Goal: Task Accomplishment & Management: Complete application form

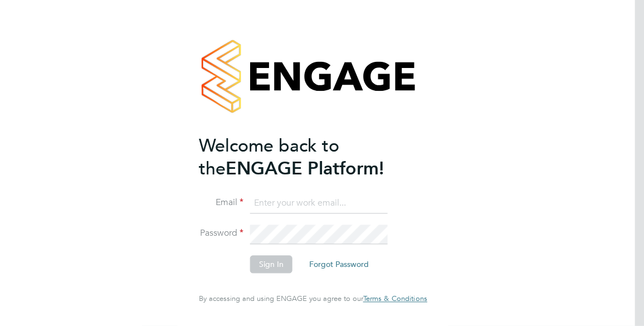
type input "[PERSON_NAME][EMAIL_ADDRESS][PERSON_NAME][DOMAIN_NAME]"
click at [276, 264] on button "Sign In" at bounding box center [271, 265] width 42 height 18
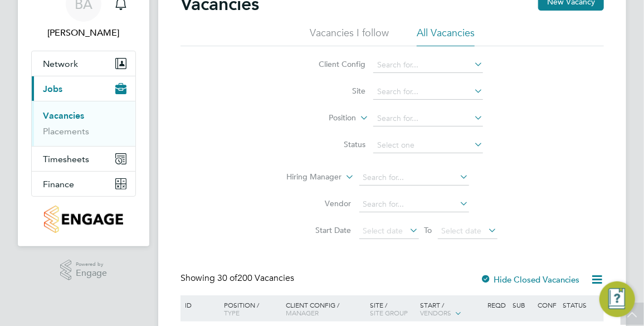
scroll to position [50, 0]
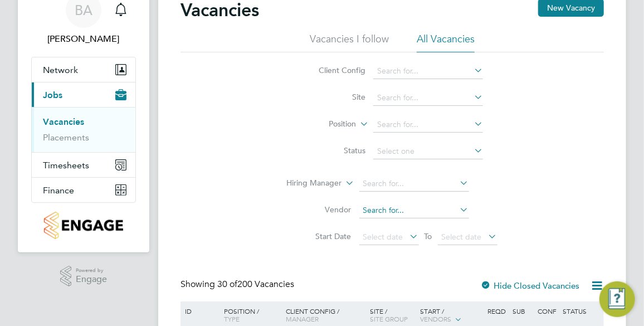
click at [394, 209] on input at bounding box center [414, 211] width 110 height 16
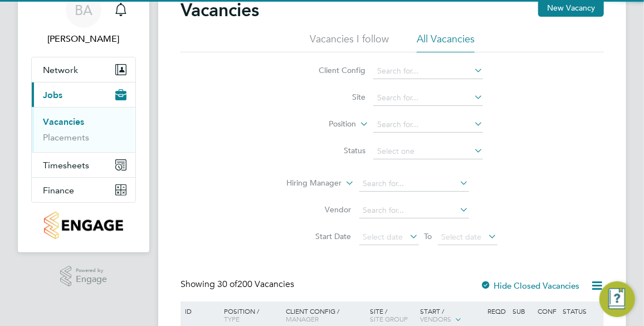
click at [305, 139] on li "Status" at bounding box center [391, 151] width 209 height 27
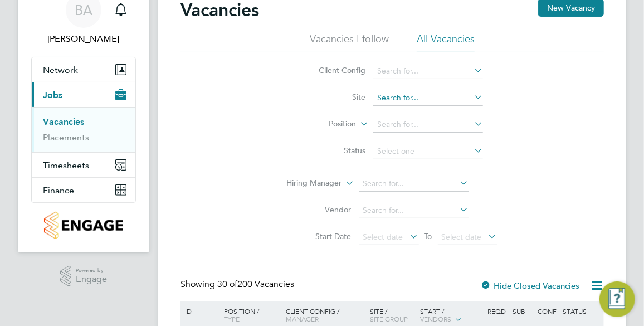
click at [441, 94] on input at bounding box center [428, 98] width 110 height 16
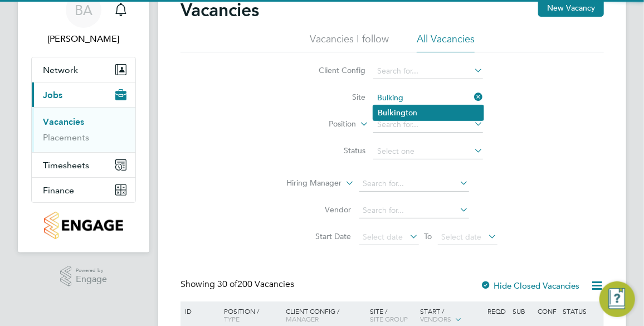
click at [433, 107] on li "Bulking ton" at bounding box center [428, 112] width 110 height 15
type input "Bulkington"
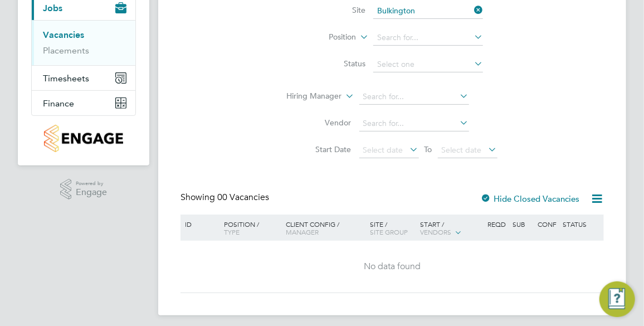
scroll to position [143, 0]
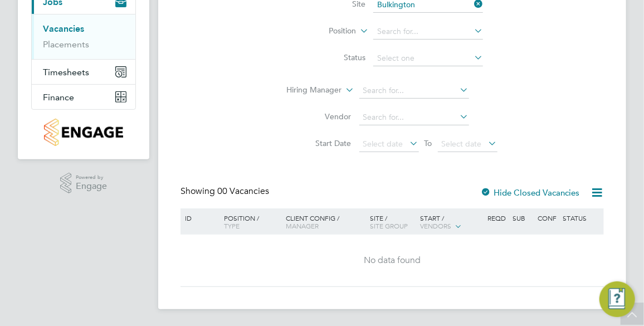
click at [488, 188] on div at bounding box center [485, 193] width 11 height 11
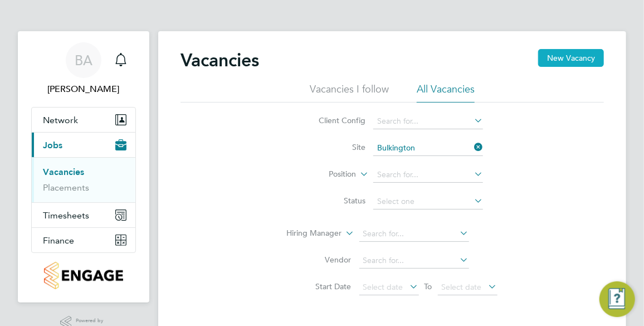
click at [569, 56] on button "New Vacancy" at bounding box center [571, 58] width 66 height 18
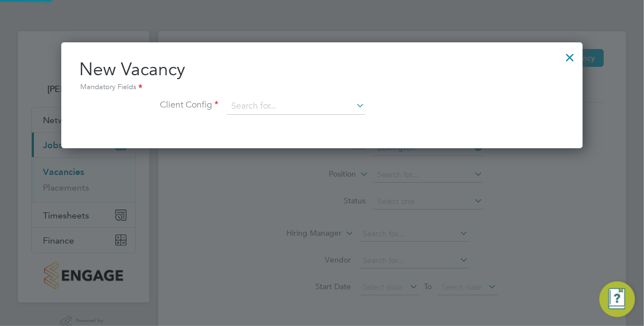
scroll to position [105, 521]
click at [286, 101] on input at bounding box center [296, 106] width 138 height 17
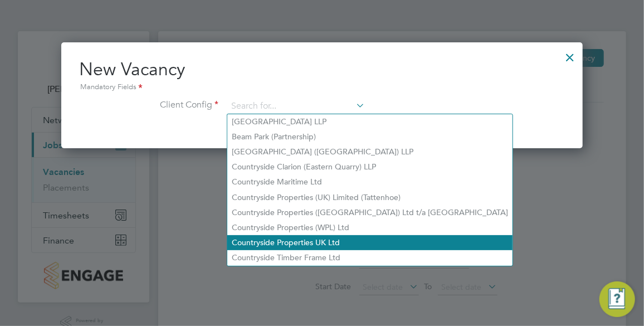
click at [299, 242] on li "Countryside Properties UK Ltd" at bounding box center [369, 242] width 285 height 15
type input "Countryside Properties UK Ltd"
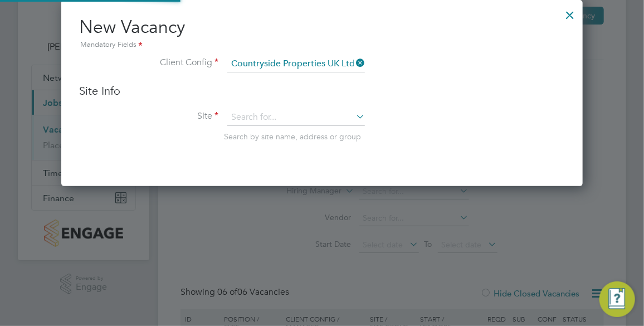
scroll to position [101, 0]
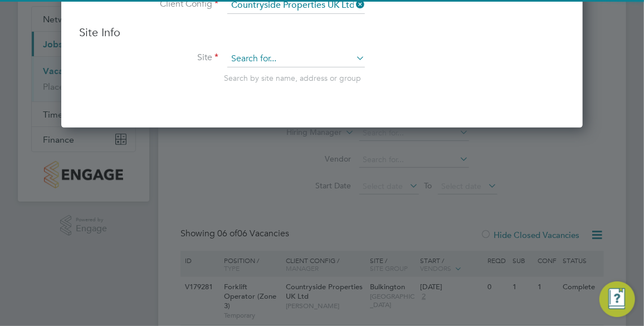
click at [286, 55] on input at bounding box center [296, 59] width 138 height 17
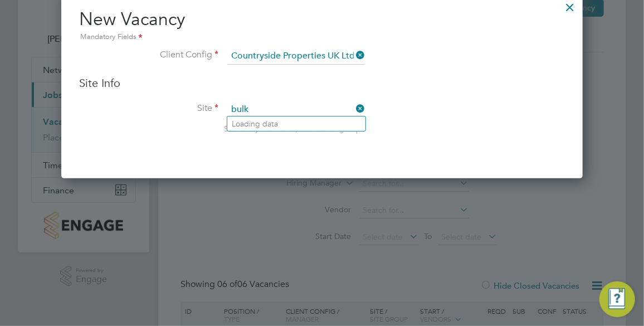
scroll to position [6, 6]
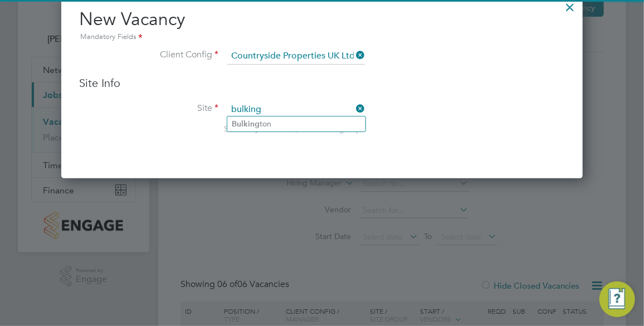
drag, startPoint x: 232, startPoint y: 120, endPoint x: 469, endPoint y: 92, distance: 238.5
click at [232, 119] on b "Bulking" at bounding box center [246, 123] width 28 height 9
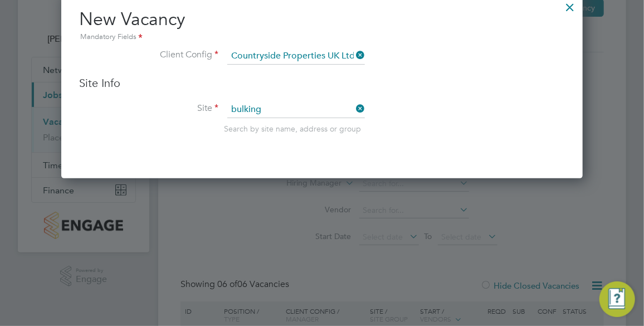
type input "Bulkington"
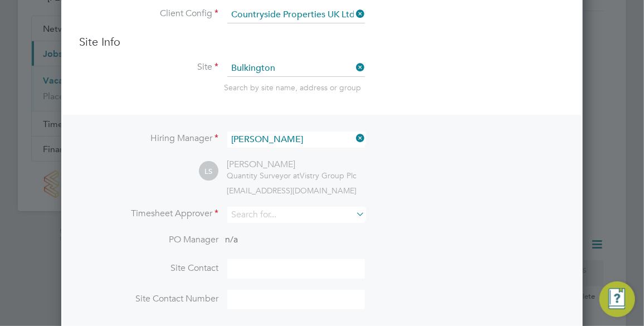
scroll to position [101, 0]
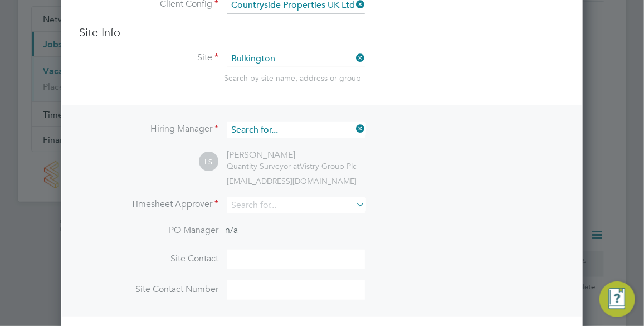
click at [298, 125] on input at bounding box center [296, 130] width 138 height 16
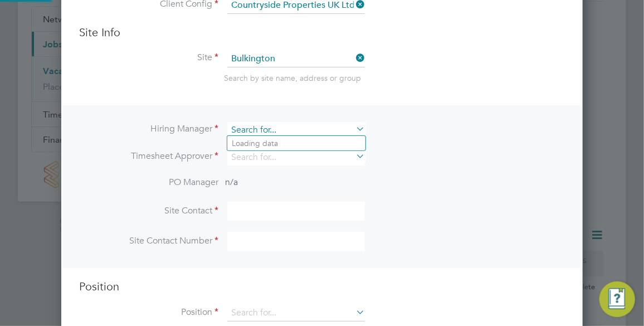
scroll to position [6, 6]
click at [297, 125] on input at bounding box center [296, 130] width 138 height 16
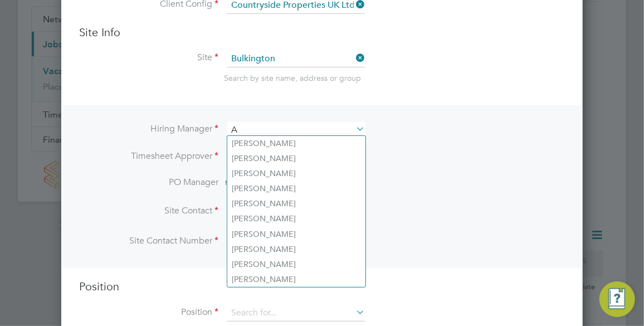
scroll to position [5, 6]
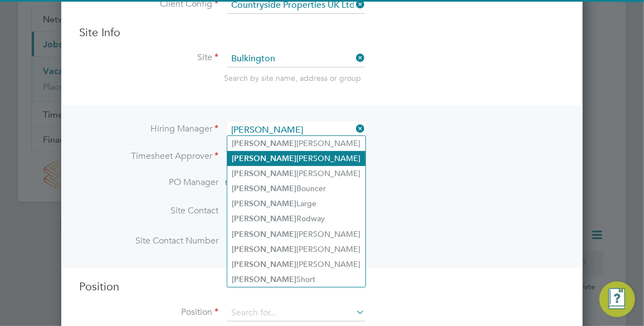
click at [269, 155] on li "[PERSON_NAME]" at bounding box center [296, 158] width 138 height 15
type input "[PERSON_NAME]"
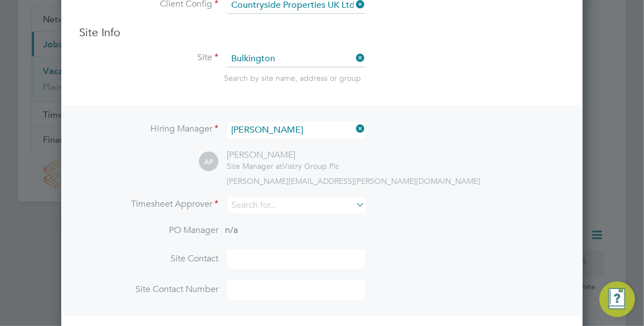
scroll to position [459, 521]
click at [451, 149] on div "AP [PERSON_NAME] Site Manager at Vistry Group Plc [PERSON_NAME][EMAIL_ADDRESS][…" at bounding box center [382, 167] width 366 height 37
click at [232, 204] on input at bounding box center [296, 205] width 138 height 16
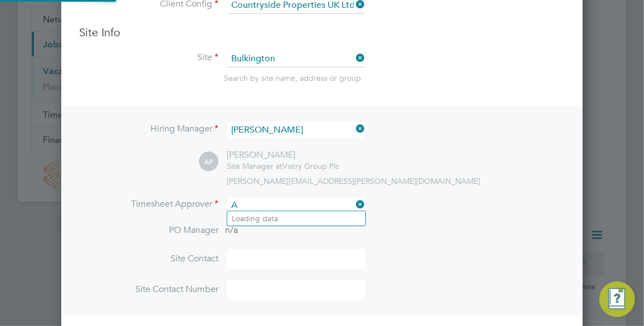
scroll to position [458, 521]
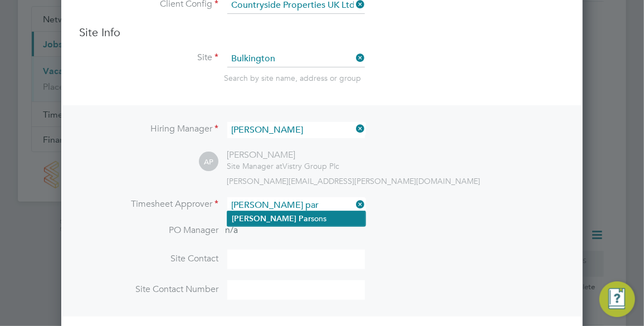
click at [295, 211] on li "[PERSON_NAME] Par sons" at bounding box center [296, 218] width 138 height 15
type input "[PERSON_NAME]"
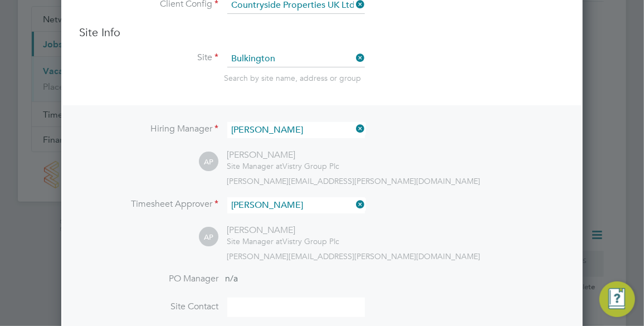
scroll to position [508, 521]
click at [499, 136] on li "Hiring Manager [PERSON_NAME]" at bounding box center [322, 135] width 486 height 27
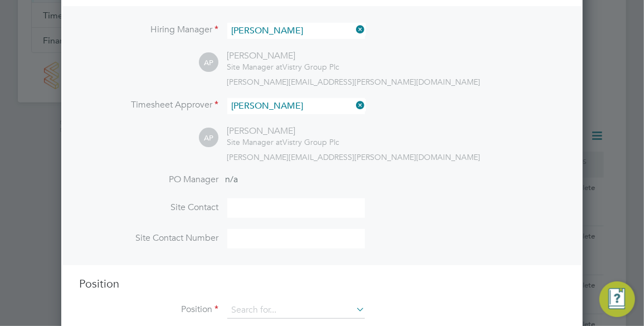
scroll to position [304, 0]
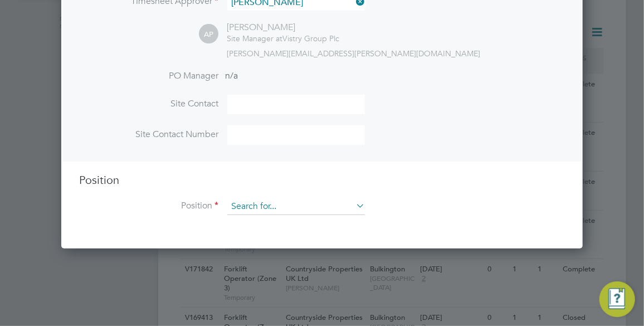
click at [300, 204] on input at bounding box center [296, 206] width 138 height 17
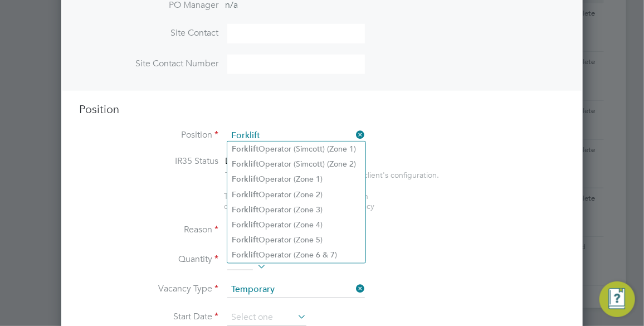
scroll to position [425, 0]
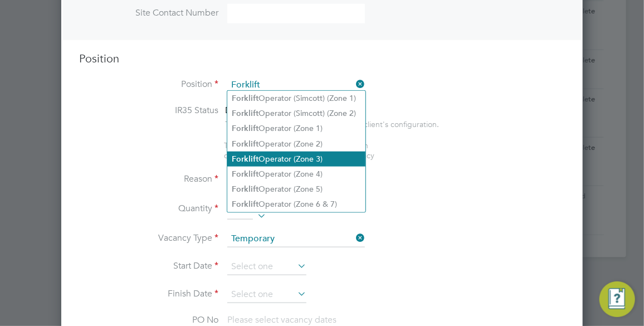
click at [303, 157] on li "Forklift Operator (Zone 3)" at bounding box center [296, 159] width 138 height 15
type input "Forklift Operator (Zone 3)"
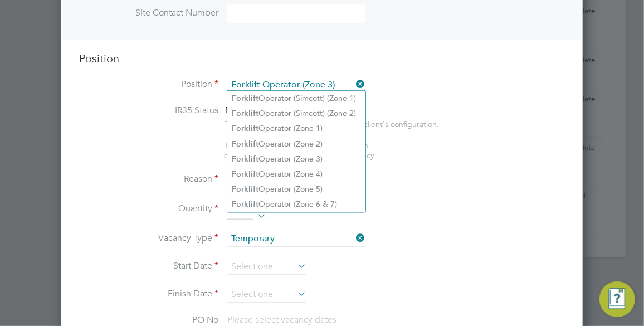
type textarea "• Operate construction machinery • Delivering large quantities of materials to …"
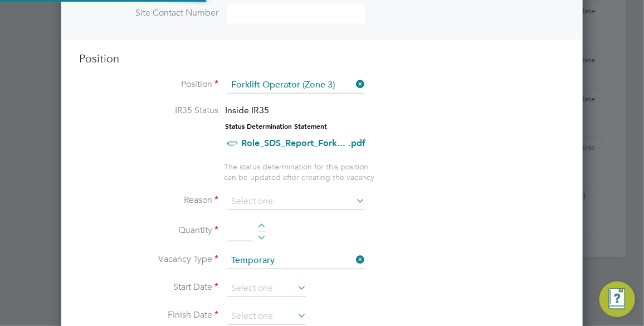
scroll to position [33, 58]
click at [330, 193] on input at bounding box center [296, 201] width 138 height 17
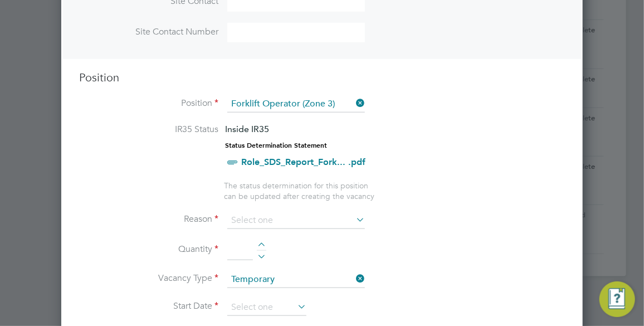
scroll to position [476, 0]
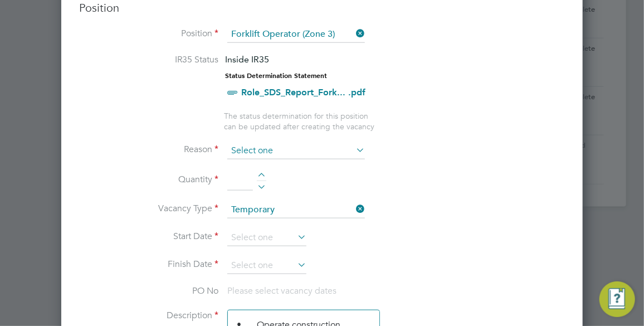
click at [326, 154] on input at bounding box center [296, 151] width 138 height 17
click at [378, 143] on li "Reason" at bounding box center [322, 157] width 486 height 28
click at [354, 147] on icon at bounding box center [354, 150] width 0 height 16
click at [354, 145] on icon at bounding box center [354, 150] width 0 height 16
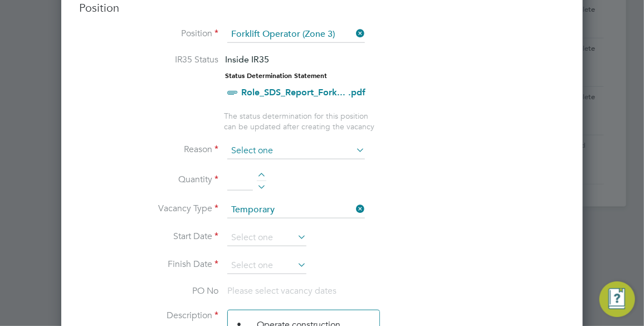
click at [310, 149] on input at bounding box center [296, 151] width 138 height 17
click at [299, 144] on input at bounding box center [296, 151] width 138 height 17
click at [354, 143] on icon at bounding box center [354, 150] width 0 height 16
click at [354, 142] on icon at bounding box center [354, 150] width 0 height 16
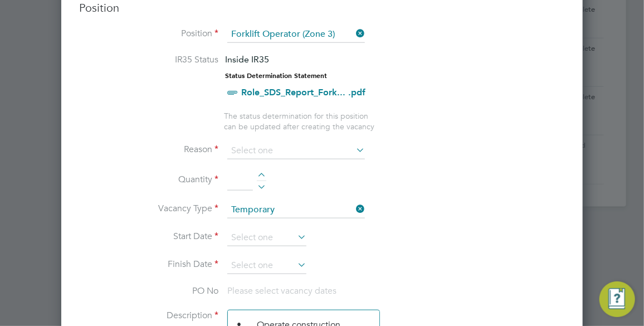
click at [354, 142] on icon at bounding box center [354, 150] width 0 height 16
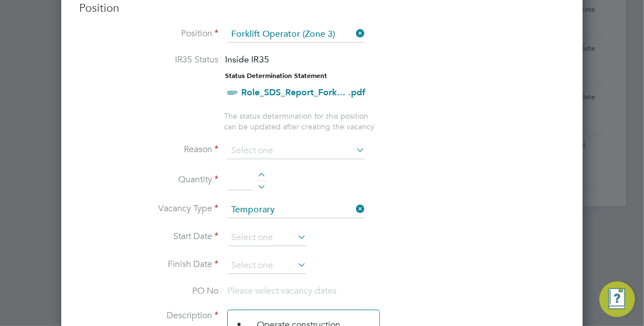
click at [354, 142] on icon at bounding box center [354, 150] width 0 height 16
click at [262, 170] on li "Quantity" at bounding box center [322, 185] width 486 height 31
click at [261, 173] on div at bounding box center [261, 177] width 9 height 8
type input "1"
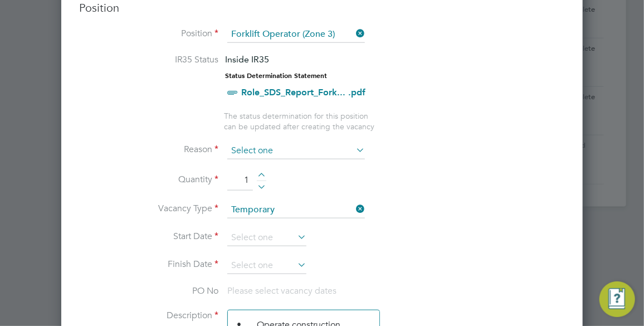
click at [291, 154] on input at bounding box center [296, 151] width 138 height 17
click at [272, 145] on input at bounding box center [296, 151] width 138 height 17
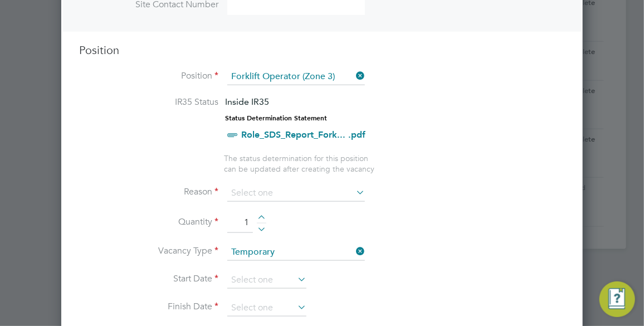
scroll to position [374, 0]
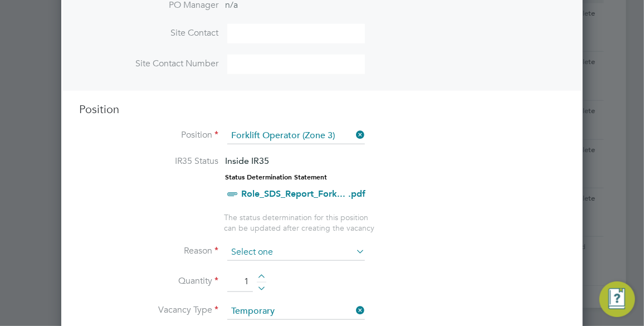
click at [362, 256] on input at bounding box center [296, 252] width 138 height 17
click at [354, 247] on icon at bounding box center [354, 251] width 0 height 16
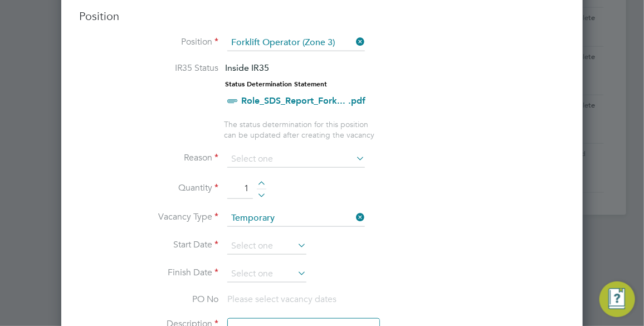
scroll to position [526, 0]
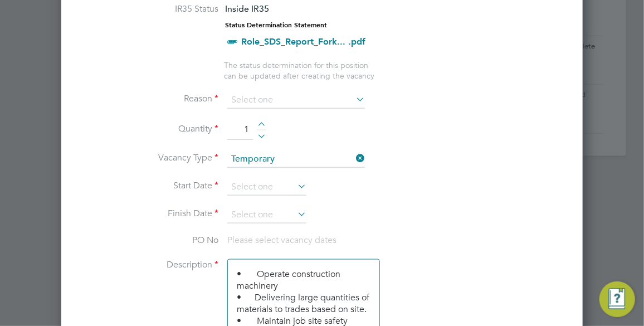
click at [270, 191] on li "Start Date" at bounding box center [322, 193] width 486 height 28
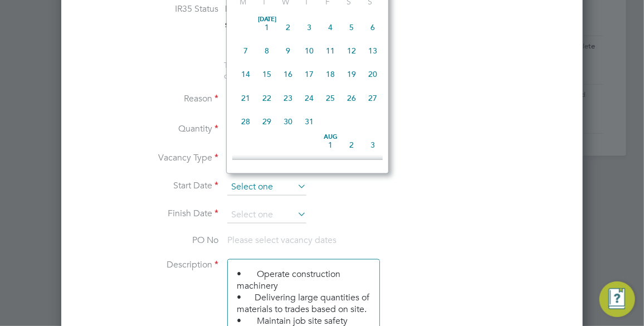
click at [290, 184] on input at bounding box center [266, 187] width 79 height 17
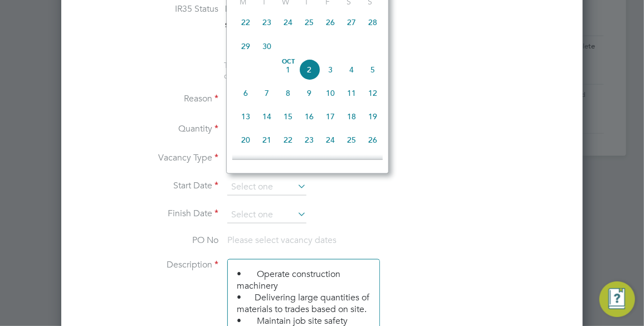
scroll to position [260, 0]
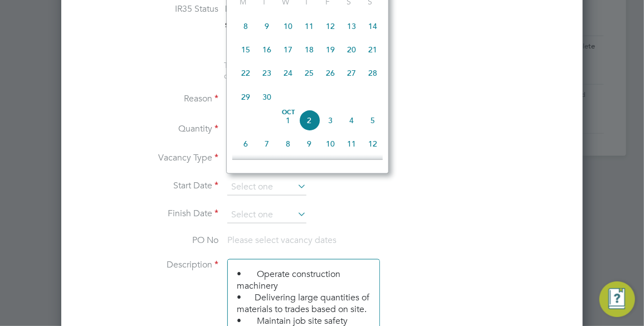
click at [331, 76] on span "26" at bounding box center [330, 72] width 21 height 21
type input "[DATE]"
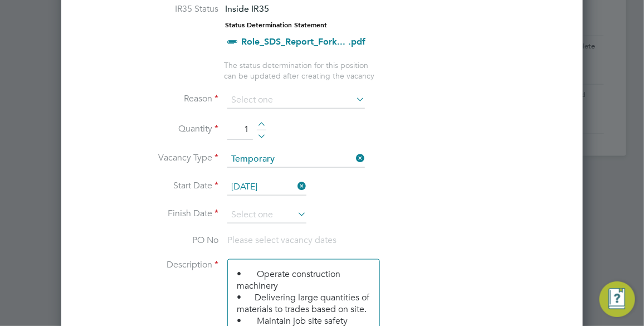
click at [295, 206] on icon at bounding box center [295, 214] width 0 height 16
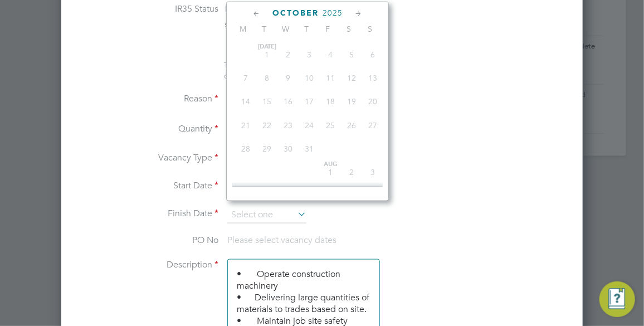
scroll to position [310, 0]
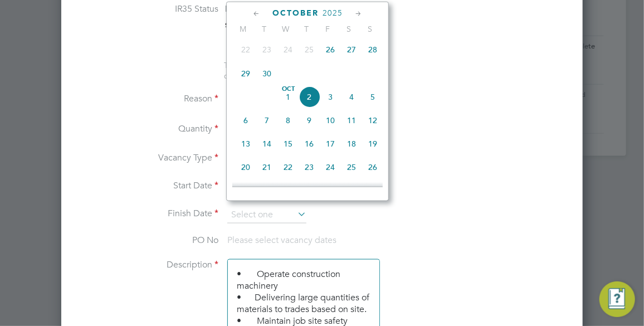
click at [250, 72] on span "29" at bounding box center [245, 73] width 21 height 21
type input "[DATE]"
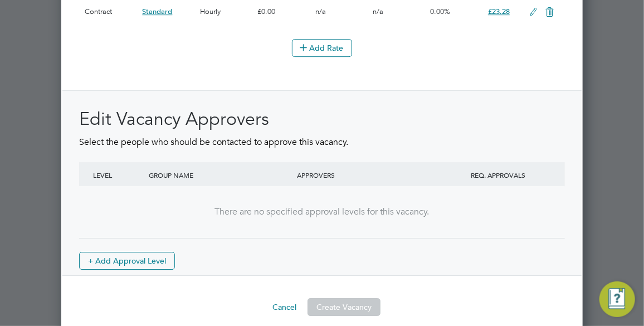
scroll to position [1421, 0]
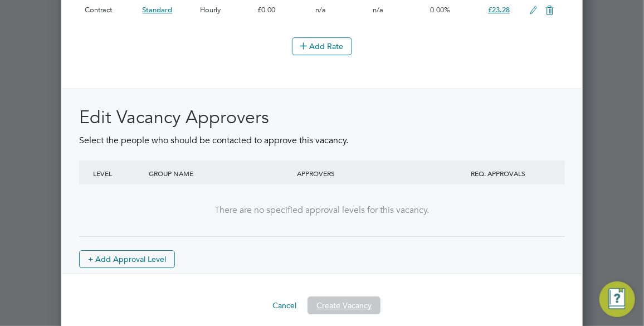
click at [353, 296] on button "Create Vacancy" at bounding box center [344, 305] width 73 height 18
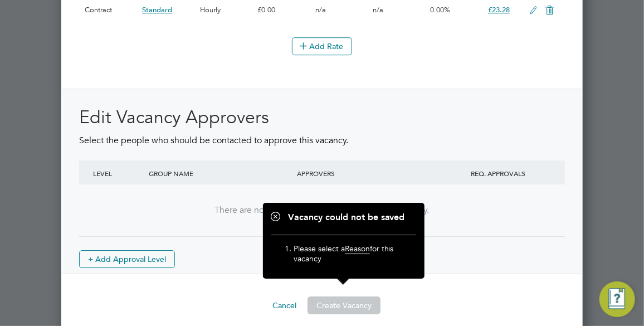
click at [481, 242] on div "Edit Vacancy Approvers Select the people who should be contacted to approve thi…" at bounding box center [322, 187] width 486 height 162
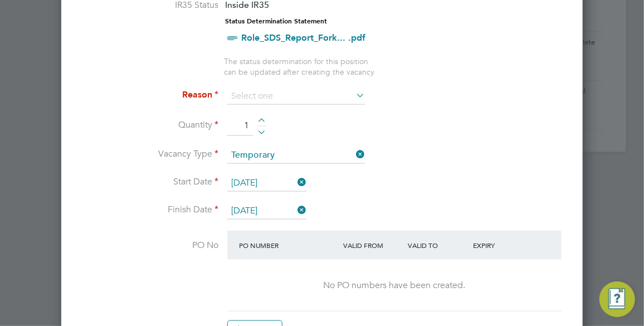
scroll to position [509, 0]
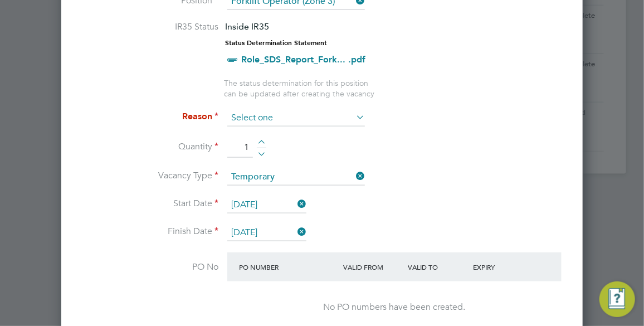
click at [352, 112] on input at bounding box center [296, 118] width 138 height 17
click at [354, 109] on icon at bounding box center [354, 117] width 0 height 16
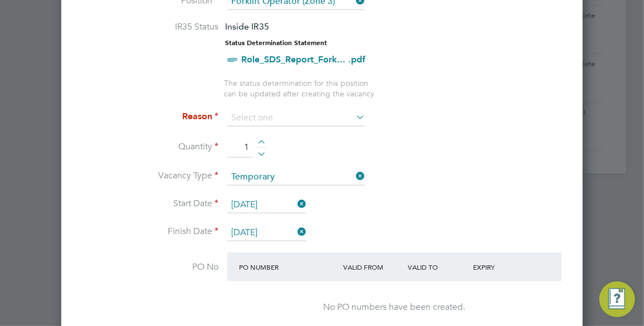
click at [354, 109] on icon at bounding box center [354, 117] width 0 height 16
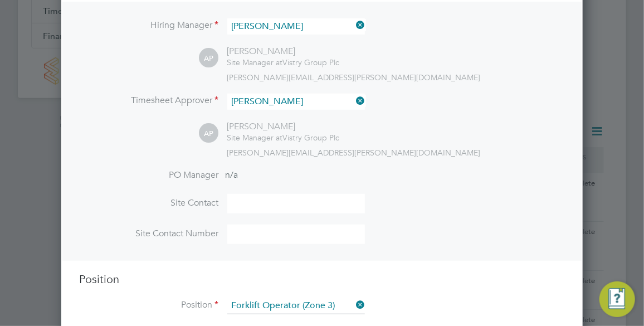
scroll to position [0, 0]
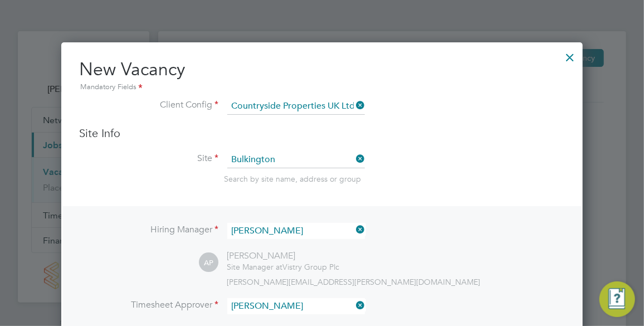
click at [563, 61] on div at bounding box center [570, 55] width 20 height 20
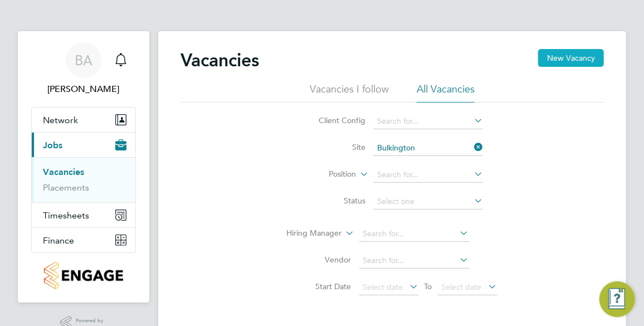
click at [572, 60] on button "New Vacancy" at bounding box center [571, 58] width 66 height 18
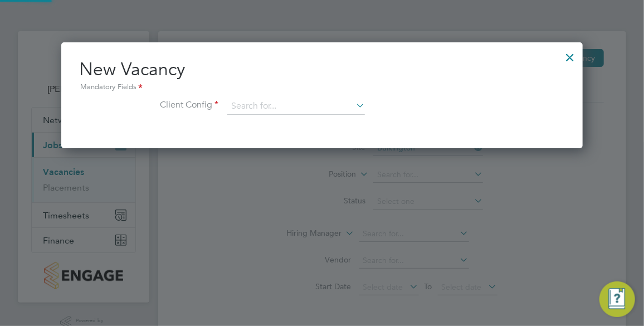
scroll to position [105, 521]
click at [304, 96] on div "New Vacancy Mandatory Fields Client Config" at bounding box center [322, 92] width 486 height 68
click at [306, 104] on input at bounding box center [296, 106] width 138 height 17
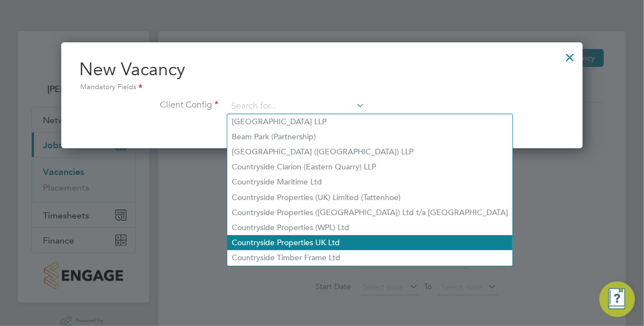
click at [294, 241] on li "Countryside Properties UK Ltd" at bounding box center [369, 242] width 285 height 15
type input "Countryside Properties UK Ltd"
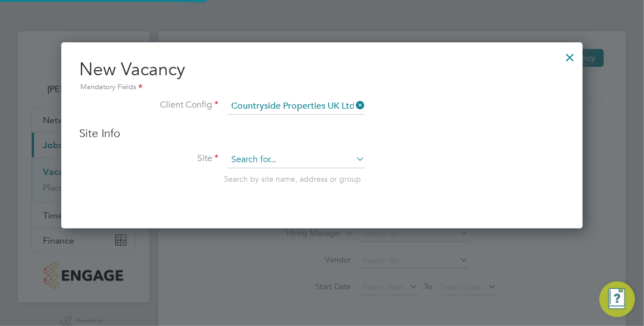
click at [301, 163] on input at bounding box center [296, 160] width 138 height 17
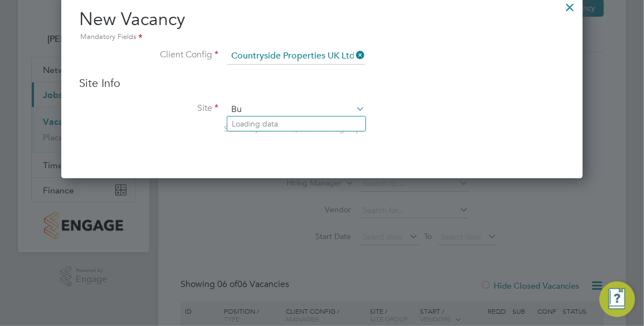
scroll to position [6, 6]
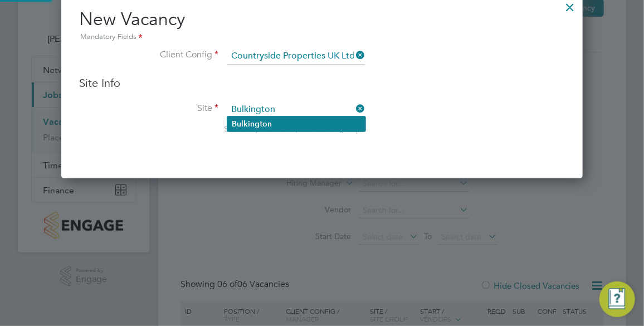
type input "Bulkington"
click at [254, 120] on b "Bulkington" at bounding box center [252, 123] width 40 height 9
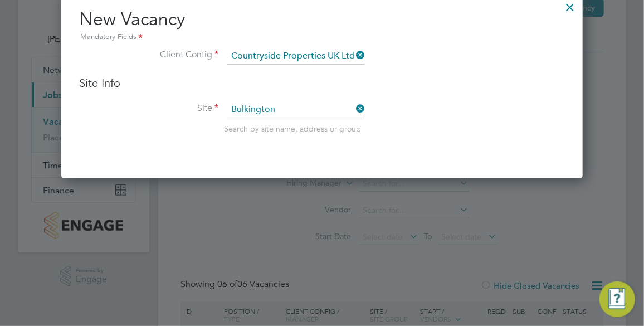
click at [418, 114] on li "Site Bulkington Search by site name, address or group" at bounding box center [322, 128] width 486 height 55
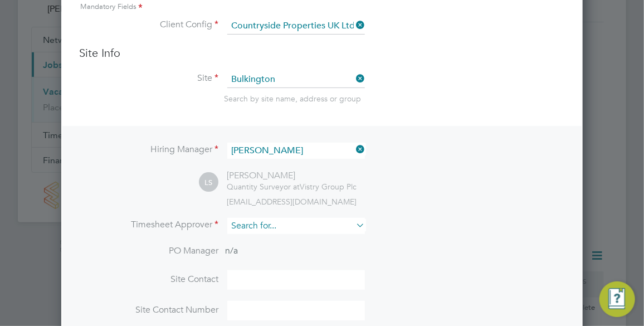
scroll to position [101, 0]
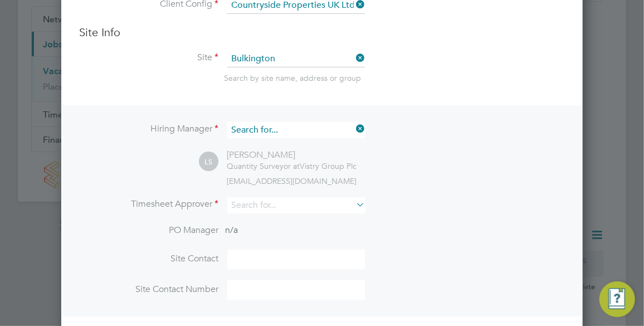
click at [323, 127] on input at bounding box center [296, 130] width 138 height 16
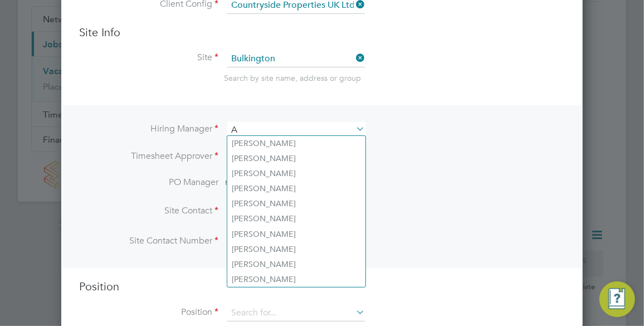
scroll to position [5, 6]
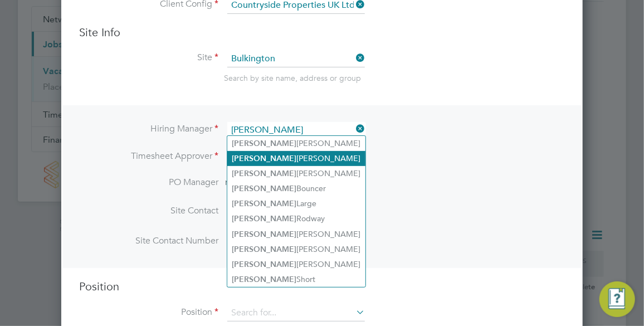
click at [277, 155] on li "[PERSON_NAME]" at bounding box center [296, 158] width 138 height 15
type input "[PERSON_NAME]"
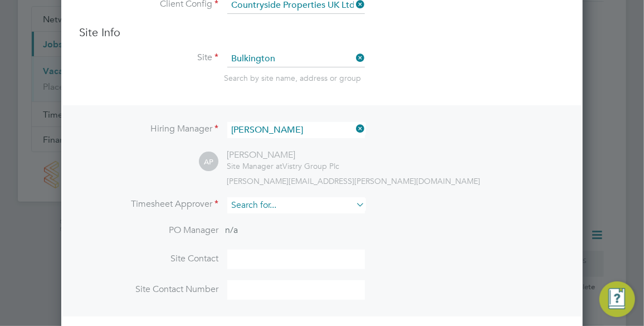
click at [328, 198] on input at bounding box center [296, 205] width 138 height 16
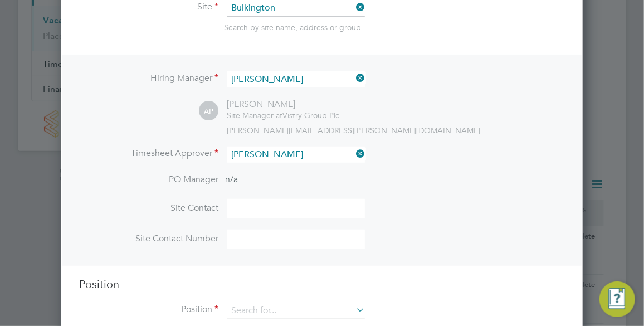
click at [273, 201] on li "[PERSON_NAME]" at bounding box center [302, 198] width 150 height 15
type input "[PERSON_NAME]"
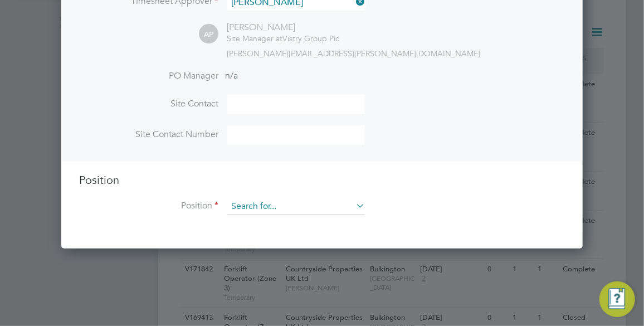
click at [351, 202] on input at bounding box center [296, 206] width 138 height 17
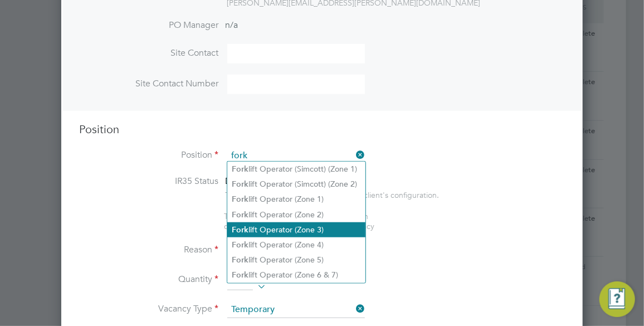
click at [322, 226] on li "Fork lift Operator (Zone 3)" at bounding box center [296, 229] width 138 height 15
type input "Forklift Operator (Zone 3)"
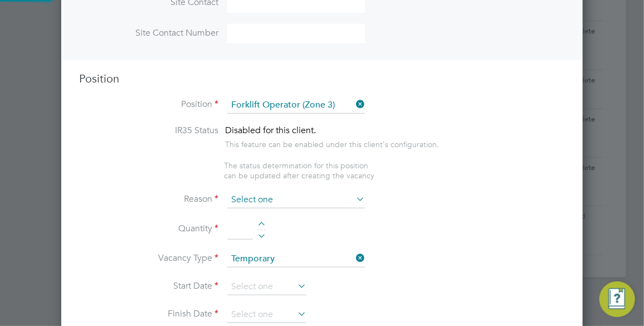
click at [329, 192] on input at bounding box center [296, 200] width 138 height 17
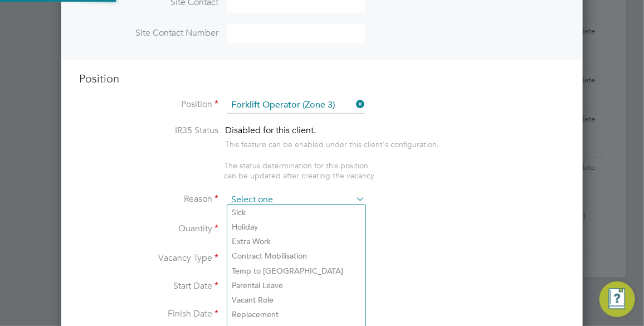
type textarea "• Operate construction machinery • Delivering large quantities of materials to …"
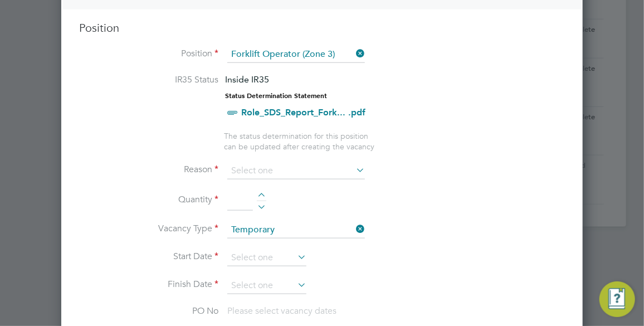
click at [261, 181] on li "Holiday" at bounding box center [296, 176] width 138 height 14
type input "Holiday"
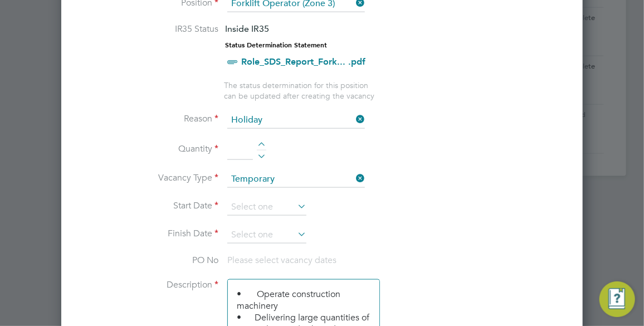
click at [262, 142] on div at bounding box center [261, 146] width 9 height 8
type input "1"
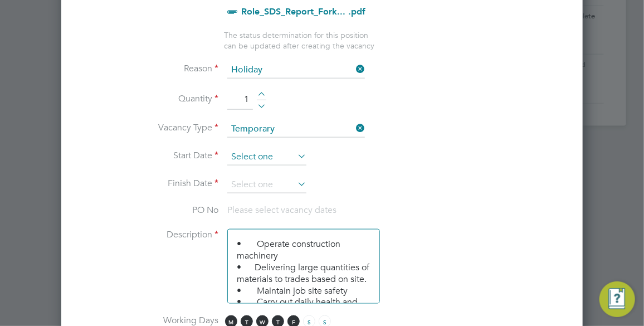
click at [294, 157] on input at bounding box center [266, 157] width 79 height 17
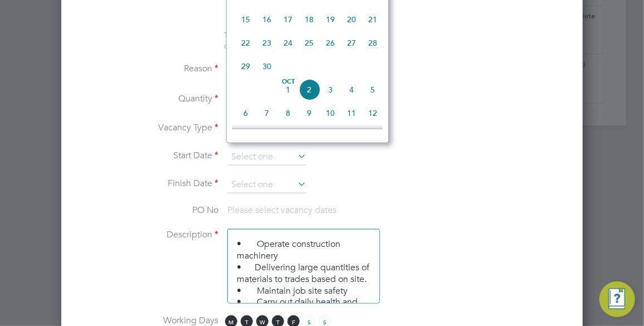
click at [334, 45] on span "26" at bounding box center [330, 42] width 21 height 21
type input "[DATE]"
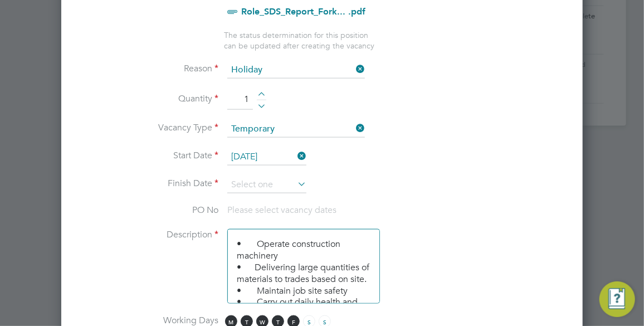
click at [295, 176] on icon at bounding box center [295, 184] width 0 height 16
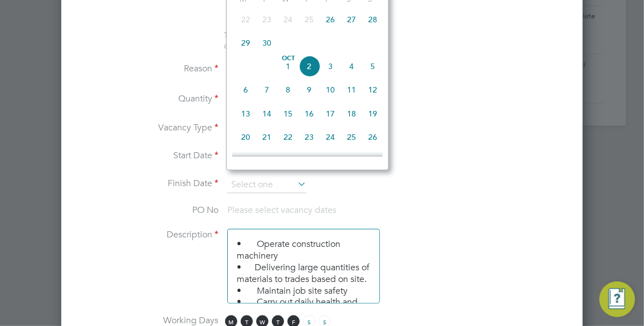
click at [253, 42] on span "29" at bounding box center [245, 42] width 21 height 21
type input "[DATE]"
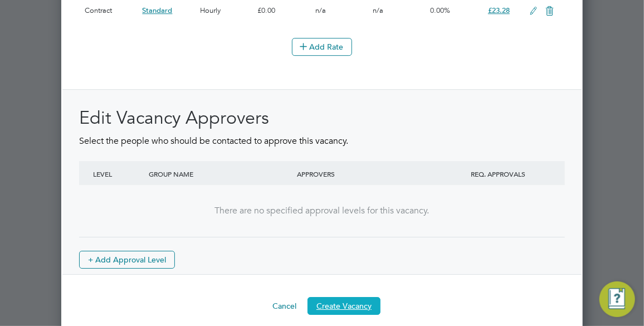
click at [361, 297] on button "Create Vacancy" at bounding box center [344, 306] width 73 height 18
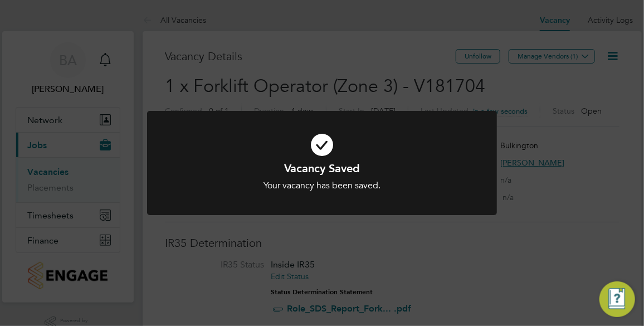
click at [606, 183] on div "Vacancy Saved Your vacancy has been saved. Cancel Okay" at bounding box center [322, 163] width 644 height 326
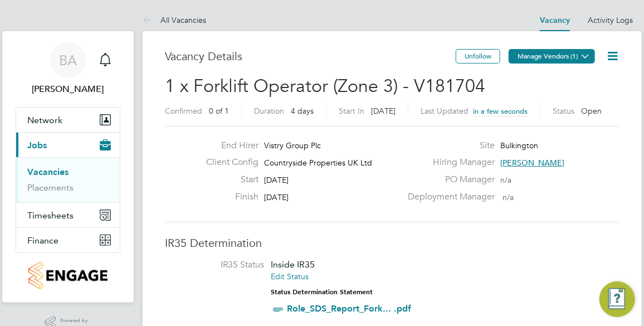
click at [569, 51] on button "Manage Vendors (1)" at bounding box center [552, 56] width 86 height 14
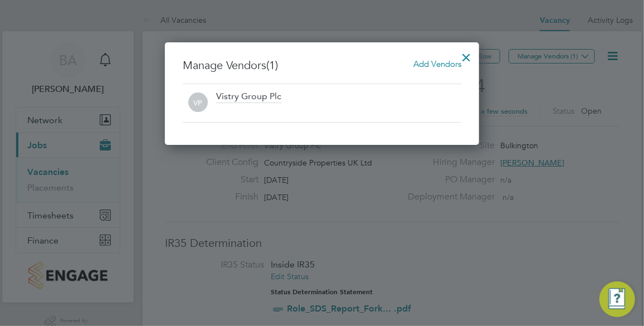
click at [438, 61] on span "Add Vendors" at bounding box center [437, 63] width 48 height 11
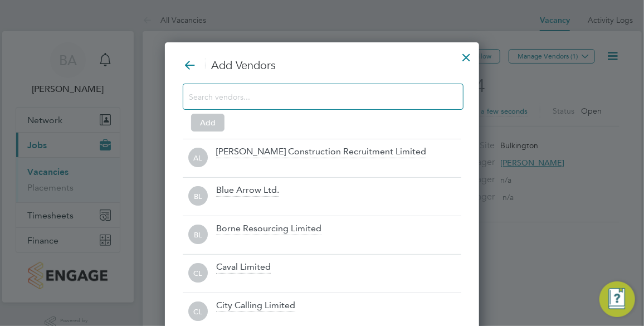
click at [282, 100] on input at bounding box center [314, 96] width 251 height 14
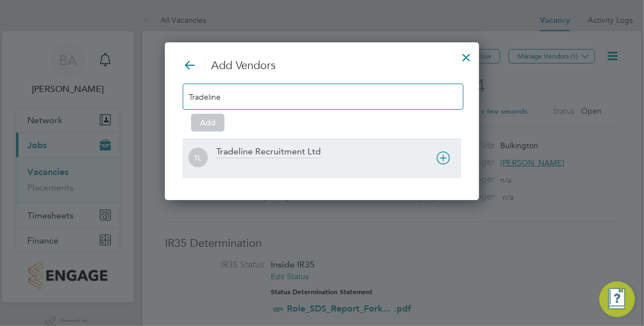
type input "Tradeline"
click at [271, 160] on div at bounding box center [338, 165] width 245 height 11
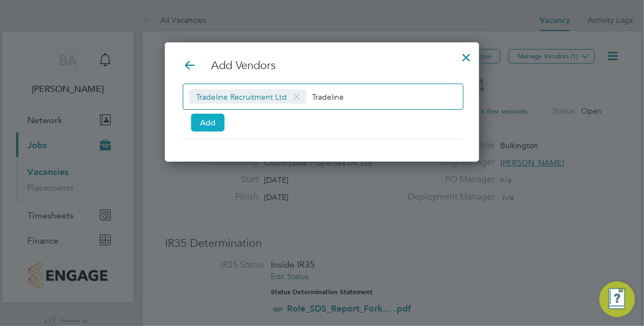
click at [217, 122] on button "Add" at bounding box center [207, 123] width 33 height 18
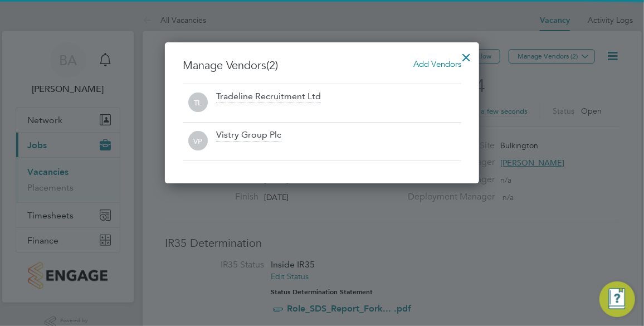
click at [526, 235] on div at bounding box center [322, 163] width 644 height 326
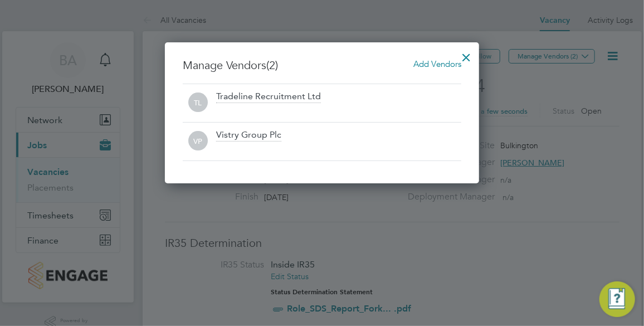
click at [466, 55] on div at bounding box center [466, 55] width 20 height 20
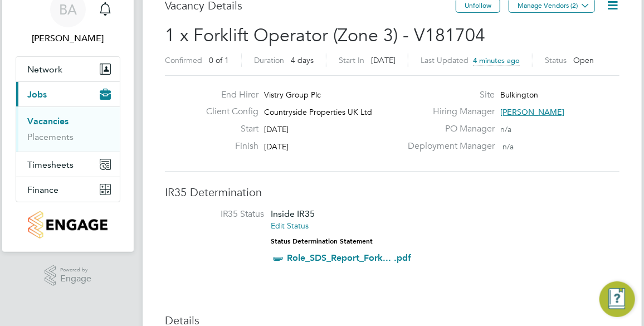
scroll to position [101, 0]
